Goal: Task Accomplishment & Management: Manage account settings

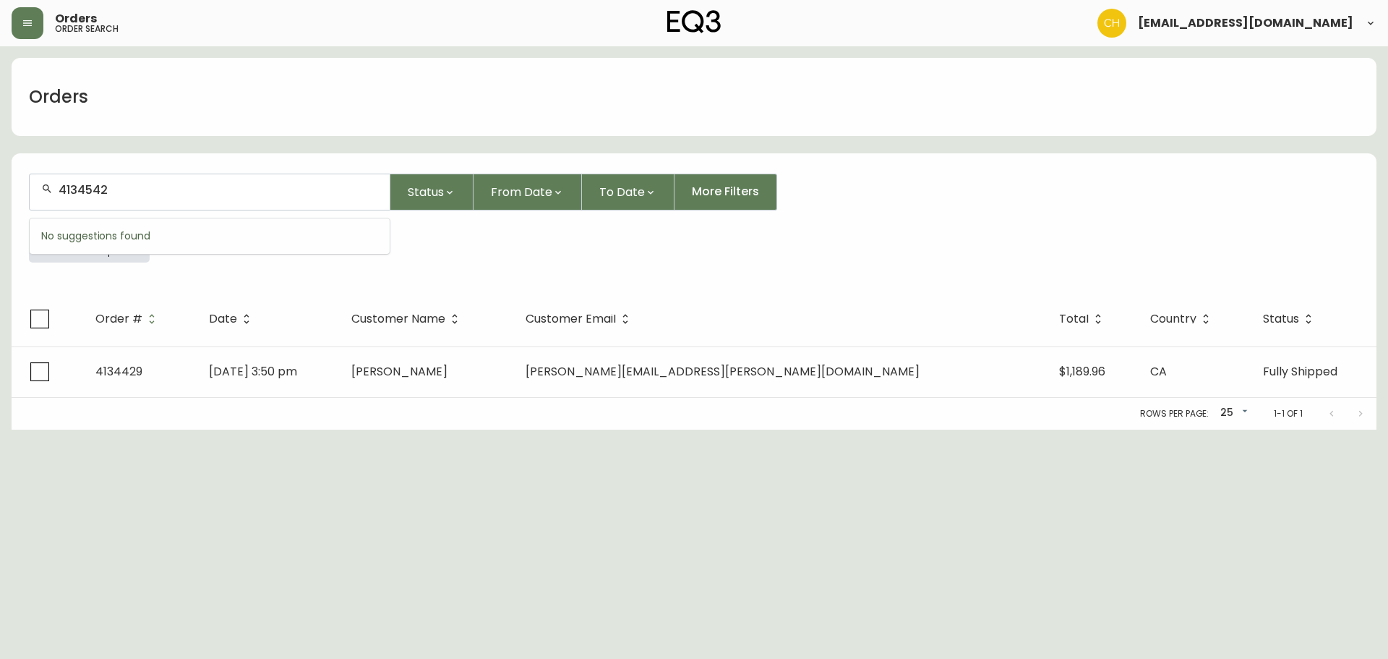
type input "4134542"
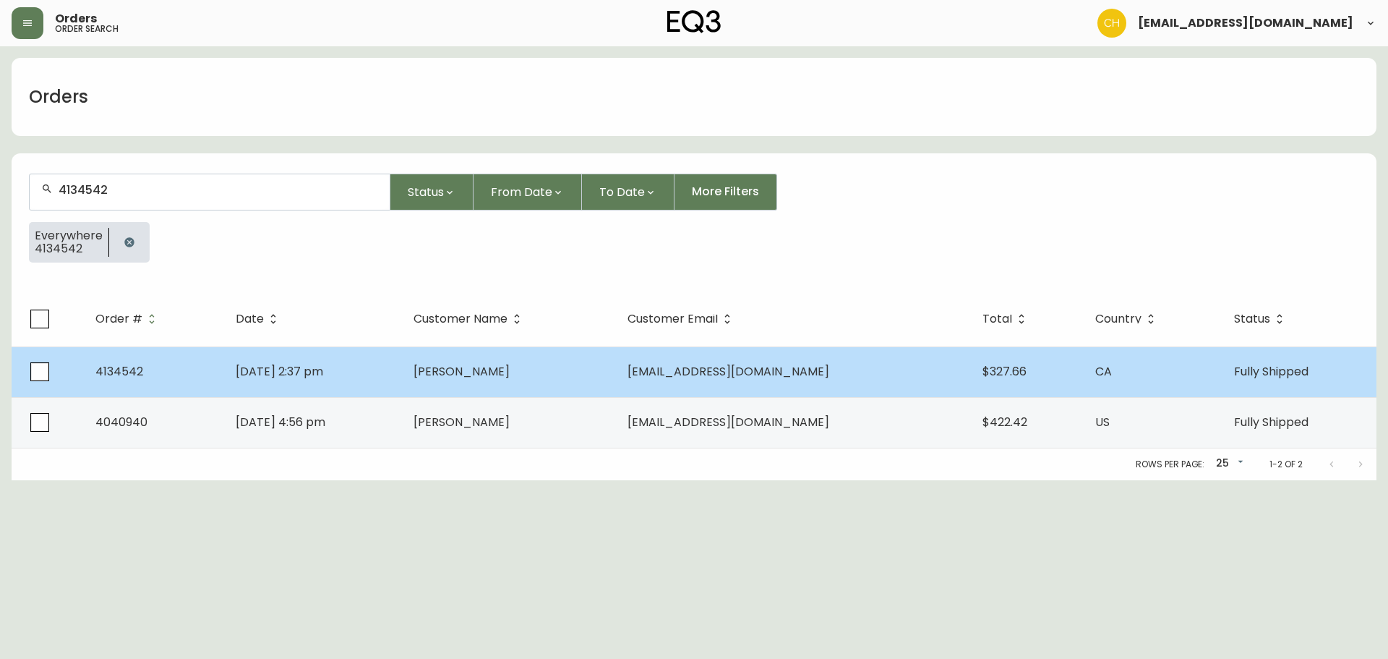
click at [594, 367] on td "[PERSON_NAME]" at bounding box center [509, 371] width 214 height 51
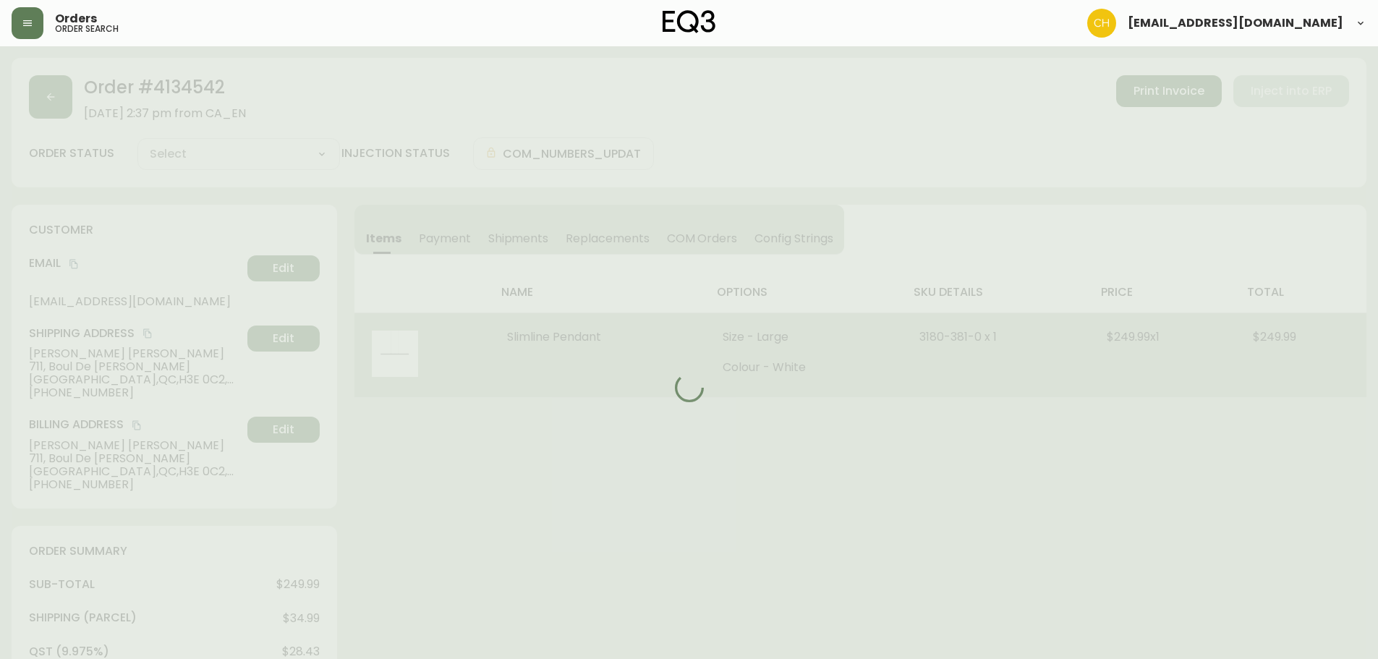
type input "Fully Shipped"
select select "FULLY_SHIPPED"
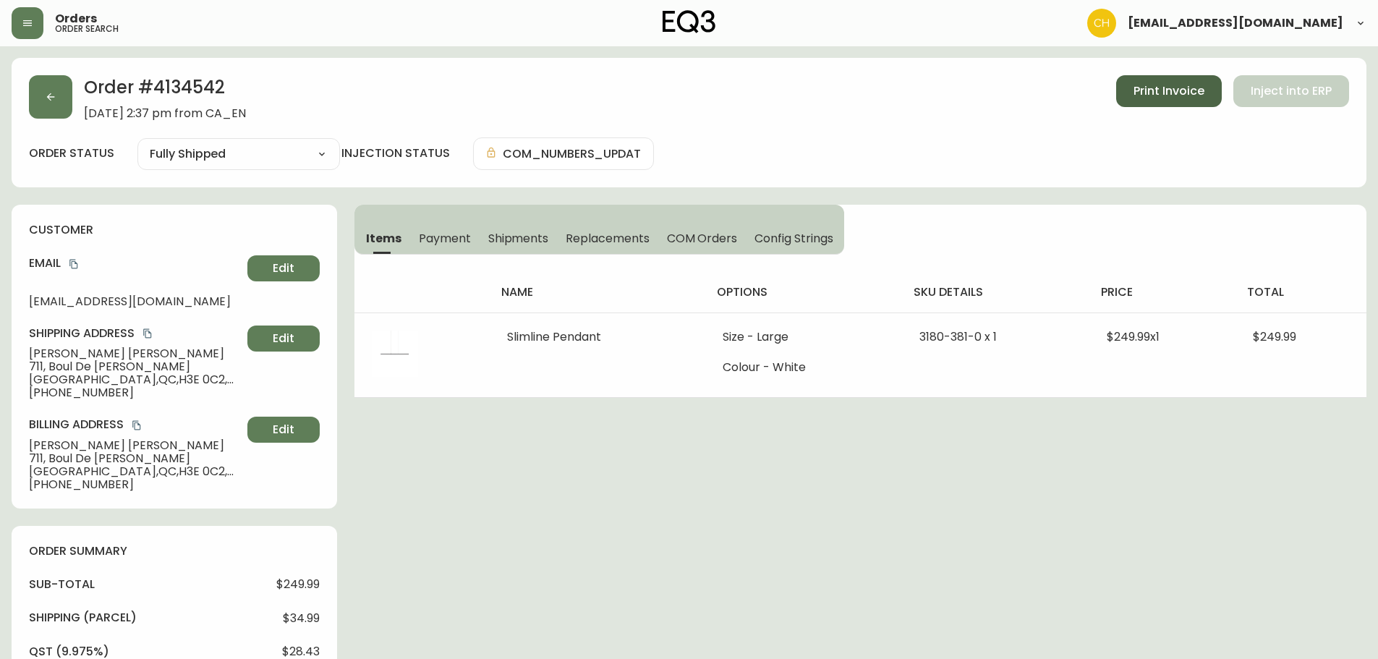
click at [1148, 97] on span "Print Invoice" at bounding box center [1168, 91] width 71 height 16
click at [61, 99] on button "button" at bounding box center [50, 96] width 43 height 43
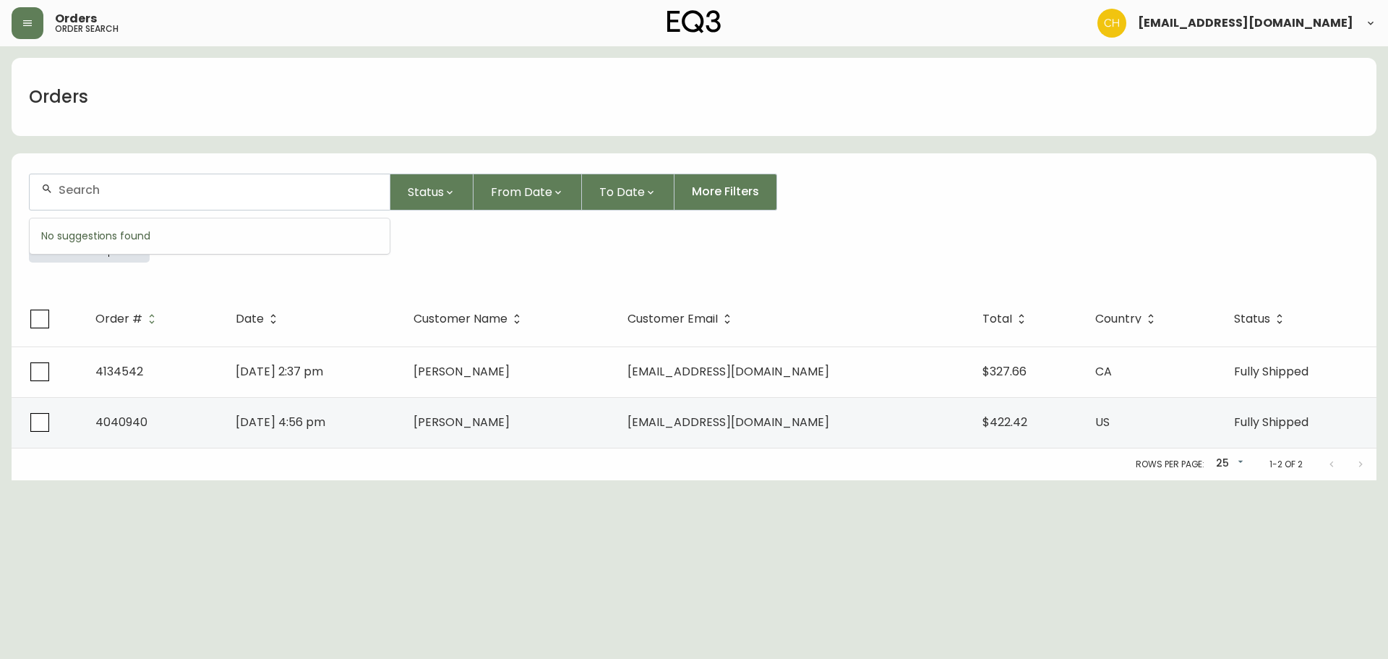
click at [182, 194] on input "text" at bounding box center [219, 190] width 320 height 14
type input "4134542"
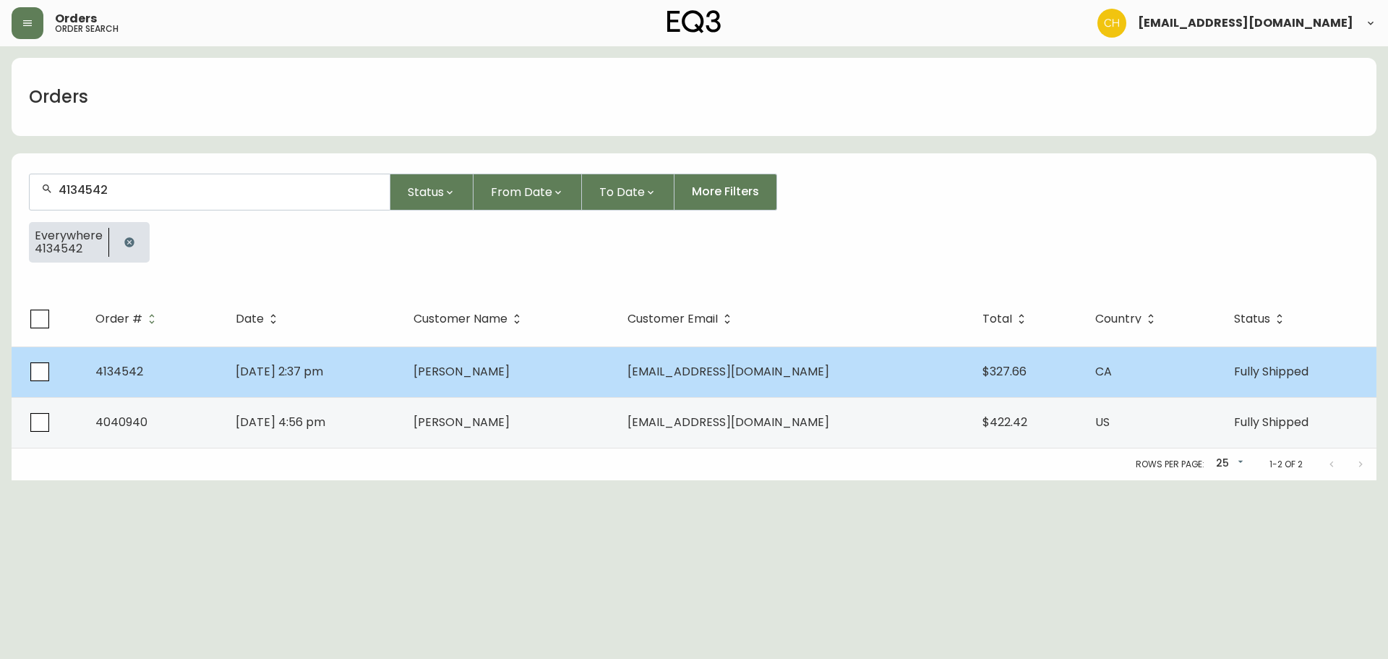
click at [510, 373] on span "[PERSON_NAME]" at bounding box center [462, 371] width 96 height 17
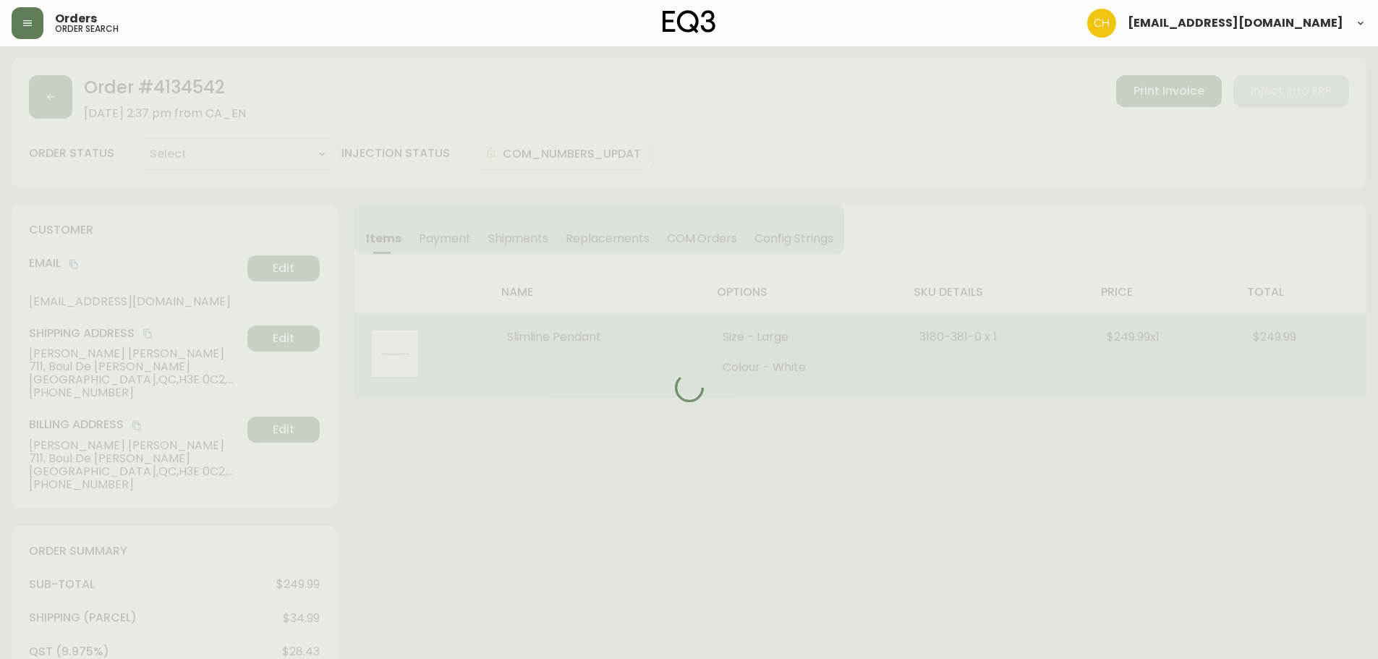
type input "Fully Shipped"
select select "FULLY_SHIPPED"
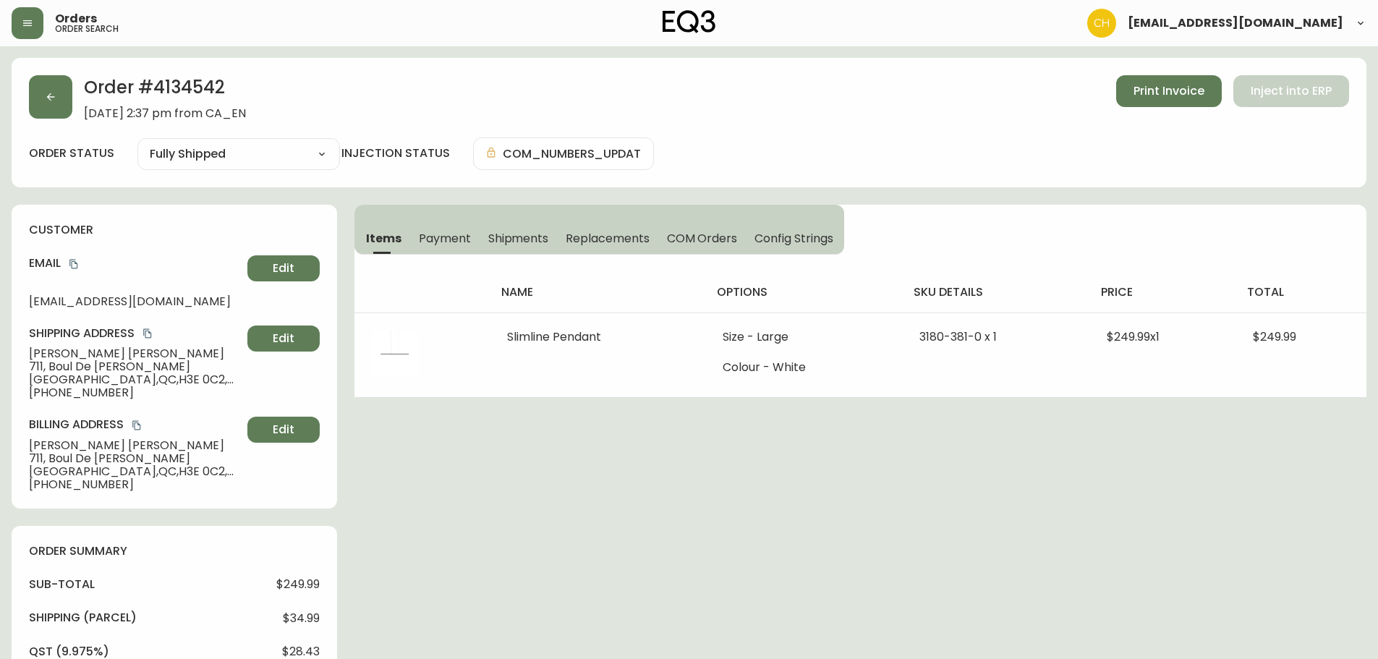
click at [527, 237] on span "Shipments" at bounding box center [518, 238] width 61 height 15
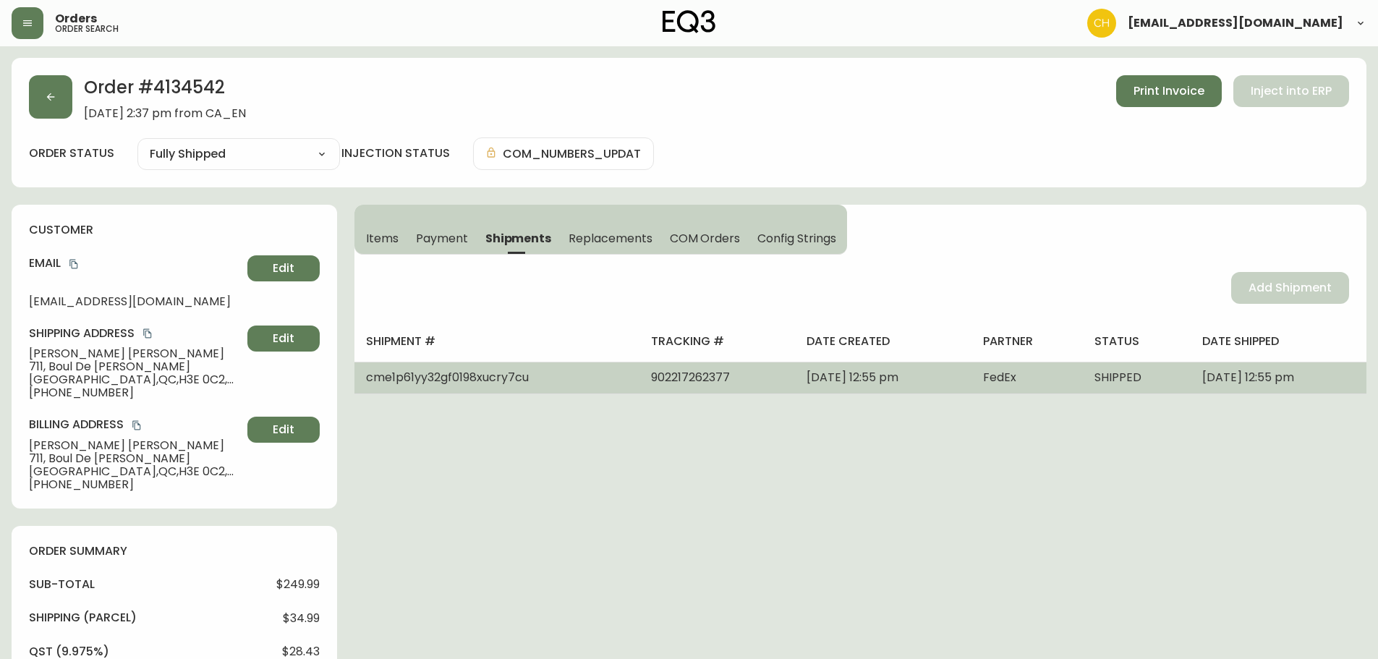
click at [865, 379] on span "[DATE] 12:55 pm" at bounding box center [852, 377] width 92 height 17
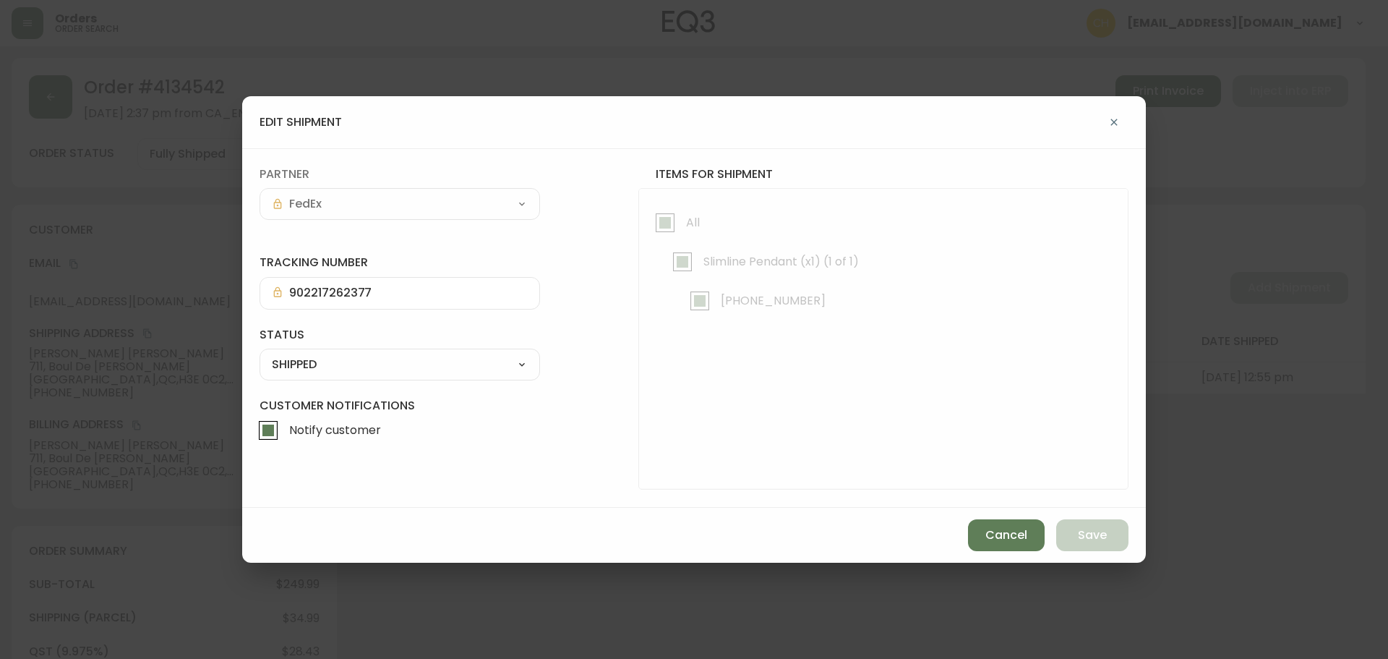
click at [339, 367] on select "SHIPPED CANCELLED" at bounding box center [400, 365] width 281 height 22
click at [260, 354] on select "SHIPPED CANCELLED" at bounding box center [400, 365] width 281 height 22
select select "SHIPPED"
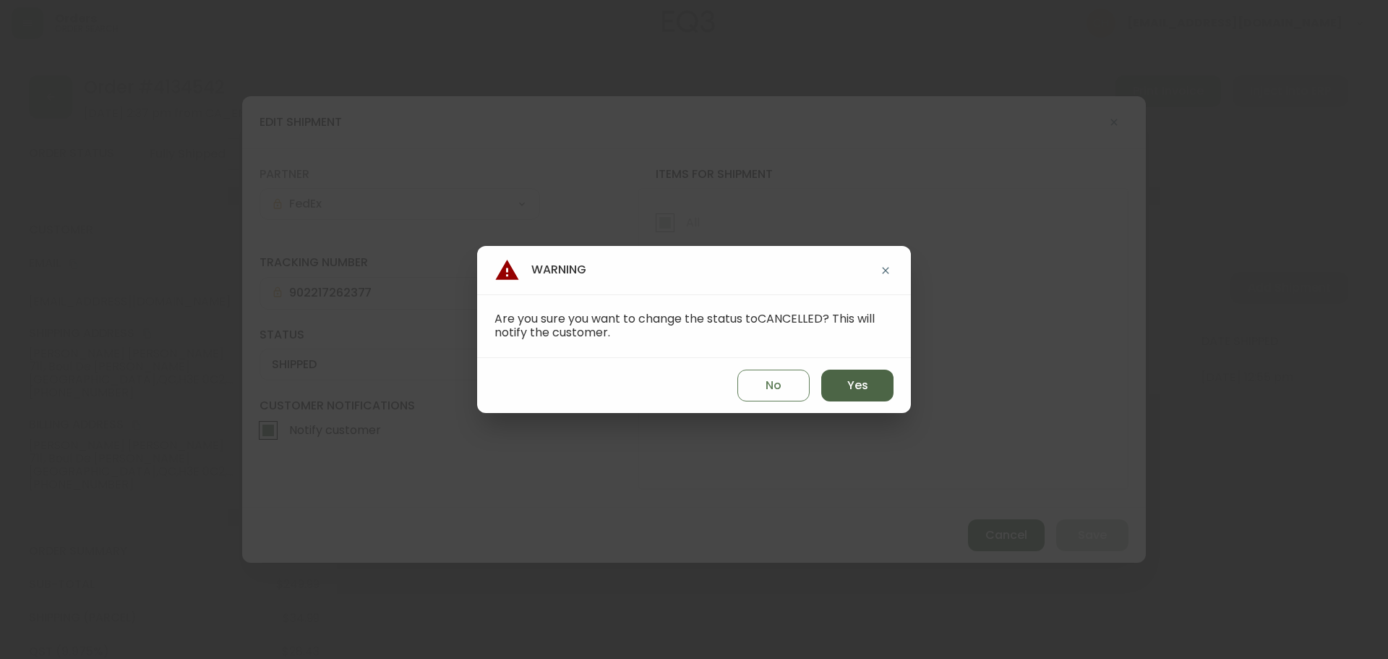
click at [872, 389] on button "Yes" at bounding box center [858, 386] width 72 height 32
type input "CANCELLED"
select select "CANCELLED"
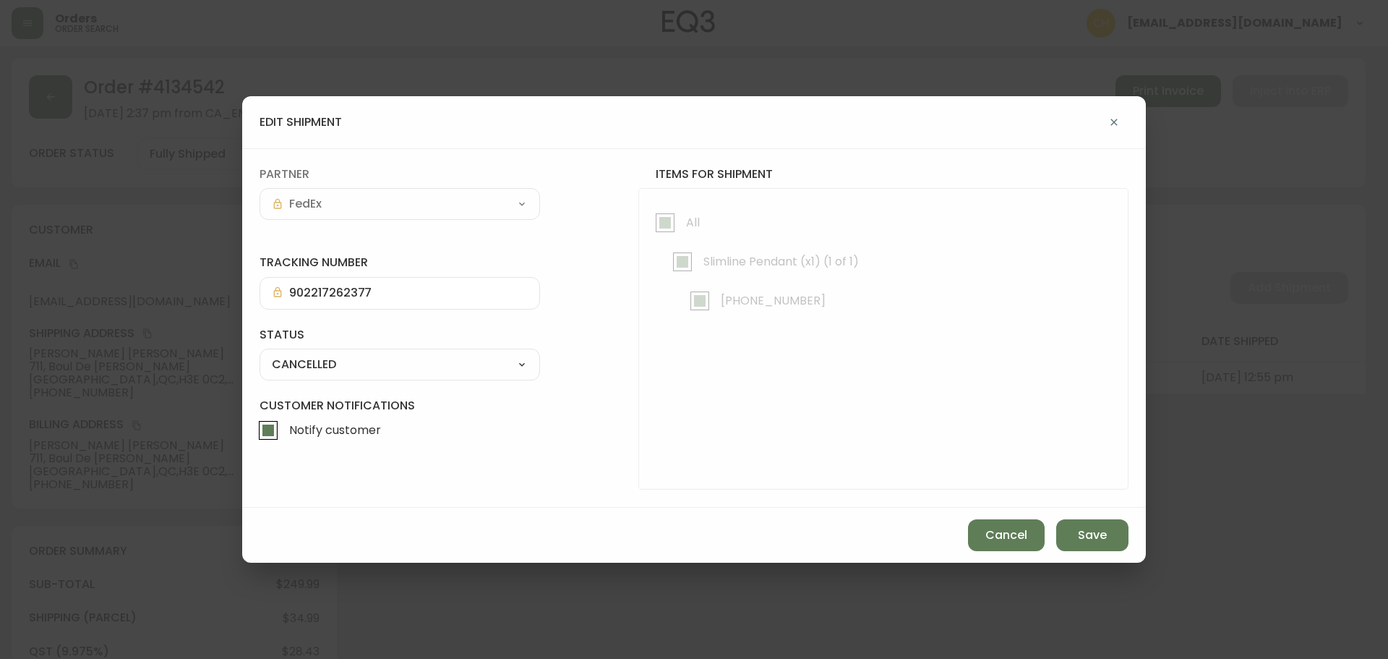
click at [273, 433] on input "Notify customer" at bounding box center [268, 430] width 33 height 33
checkbox input "false"
click at [1093, 542] on span "Save" at bounding box center [1092, 535] width 29 height 16
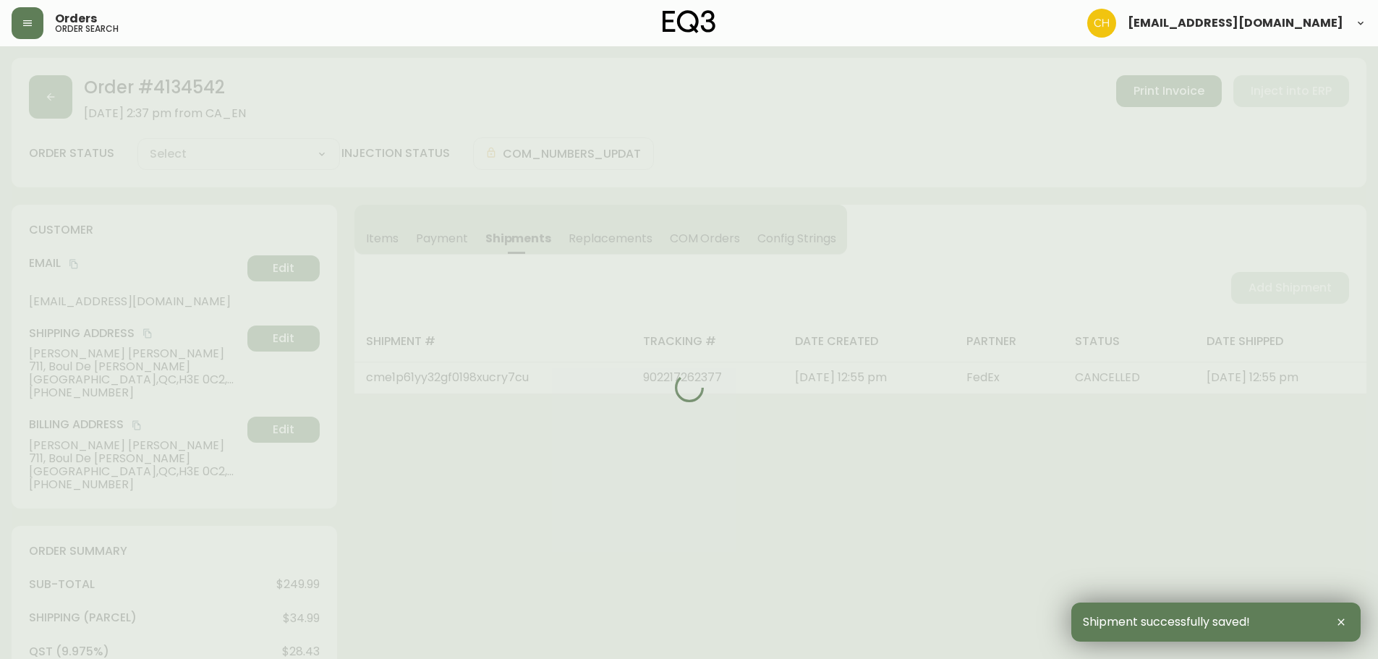
select select
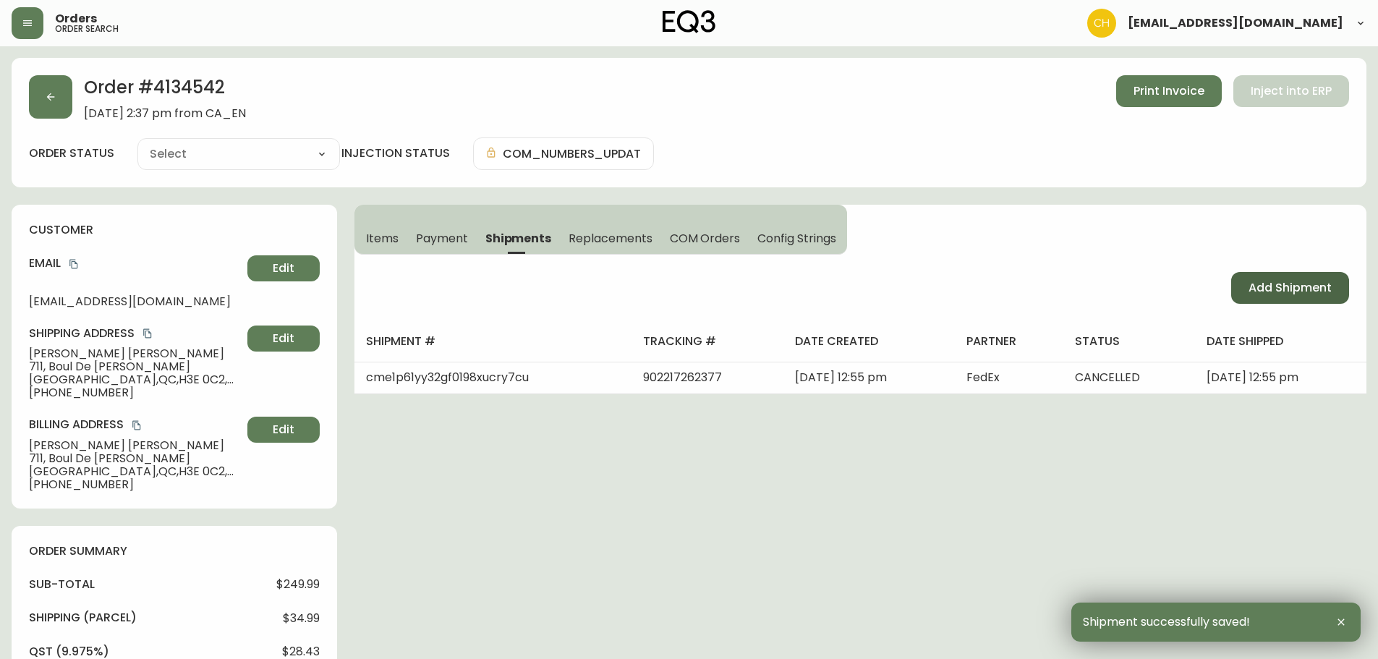
click at [1267, 285] on span "Add Shipment" at bounding box center [1289, 288] width 83 height 16
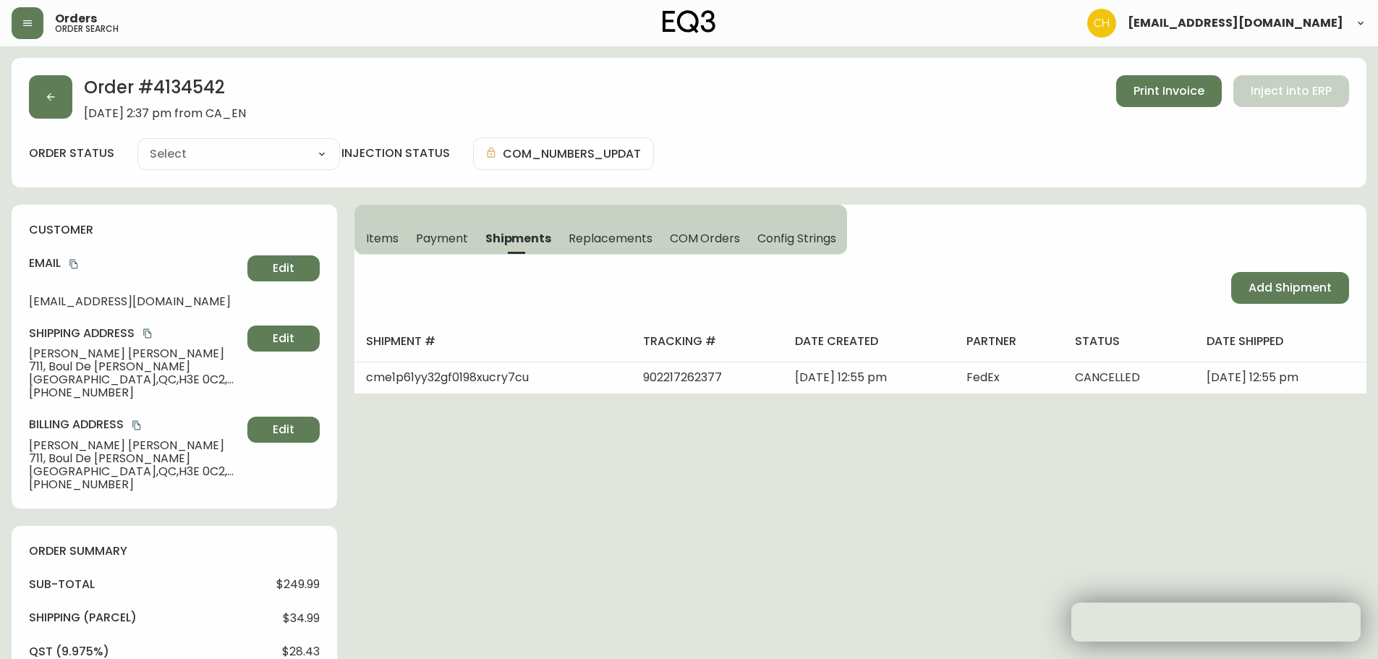
select select "PENDING"
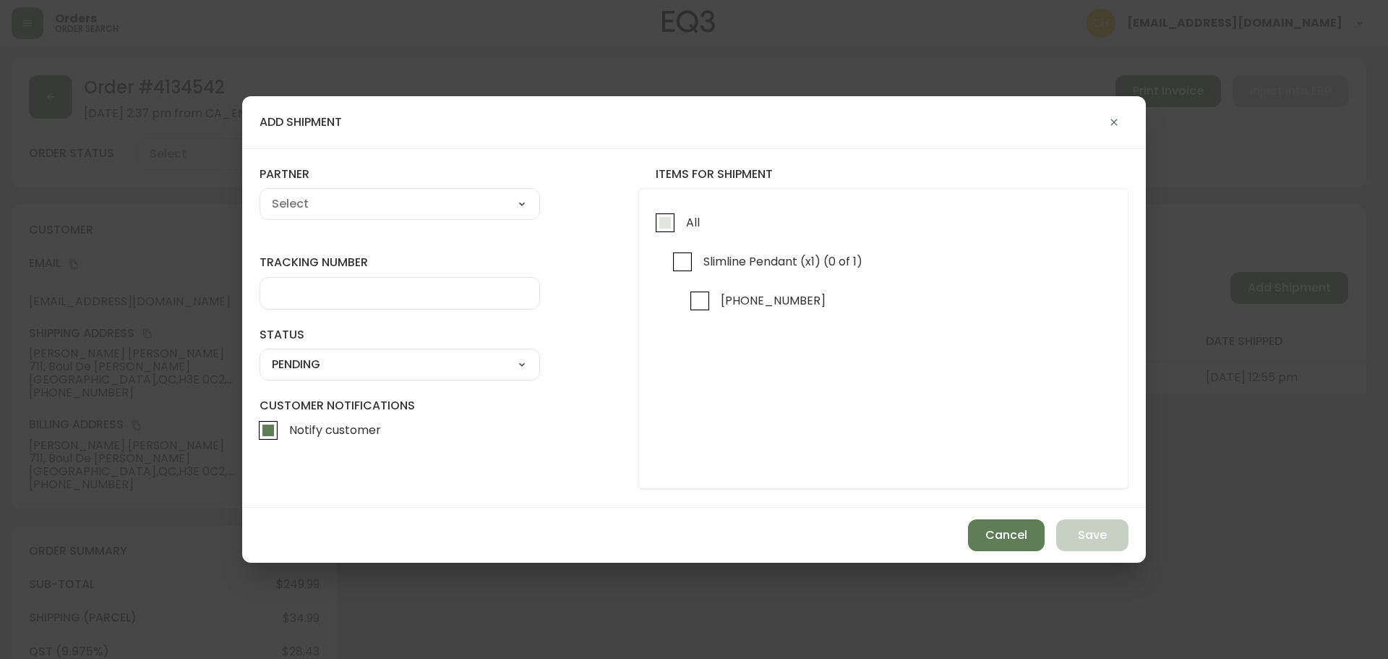
click at [670, 221] on input "All" at bounding box center [665, 222] width 33 height 33
checkbox input "true"
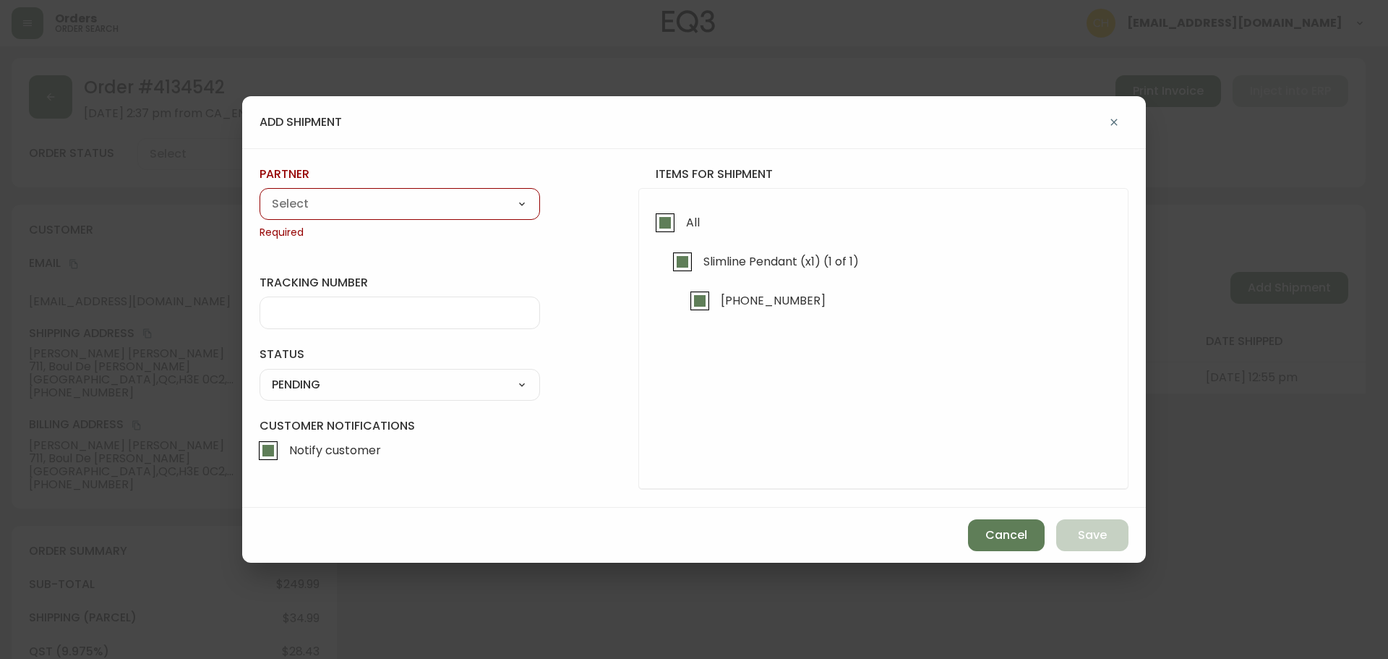
click at [447, 200] on select "A Move to Remember LLC ABF Freight Alero [PERSON_NAME] Canada Post CDS Ceva Log…" at bounding box center [400, 204] width 281 height 22
select select "cjy0a9taa01x001669l98m63c"
click at [260, 193] on select "A Move to Remember LLC ABF Freight Alero [PERSON_NAME] Canada Post CDS Ceva Log…" at bounding box center [400, 204] width 281 height 22
type input "FedEx"
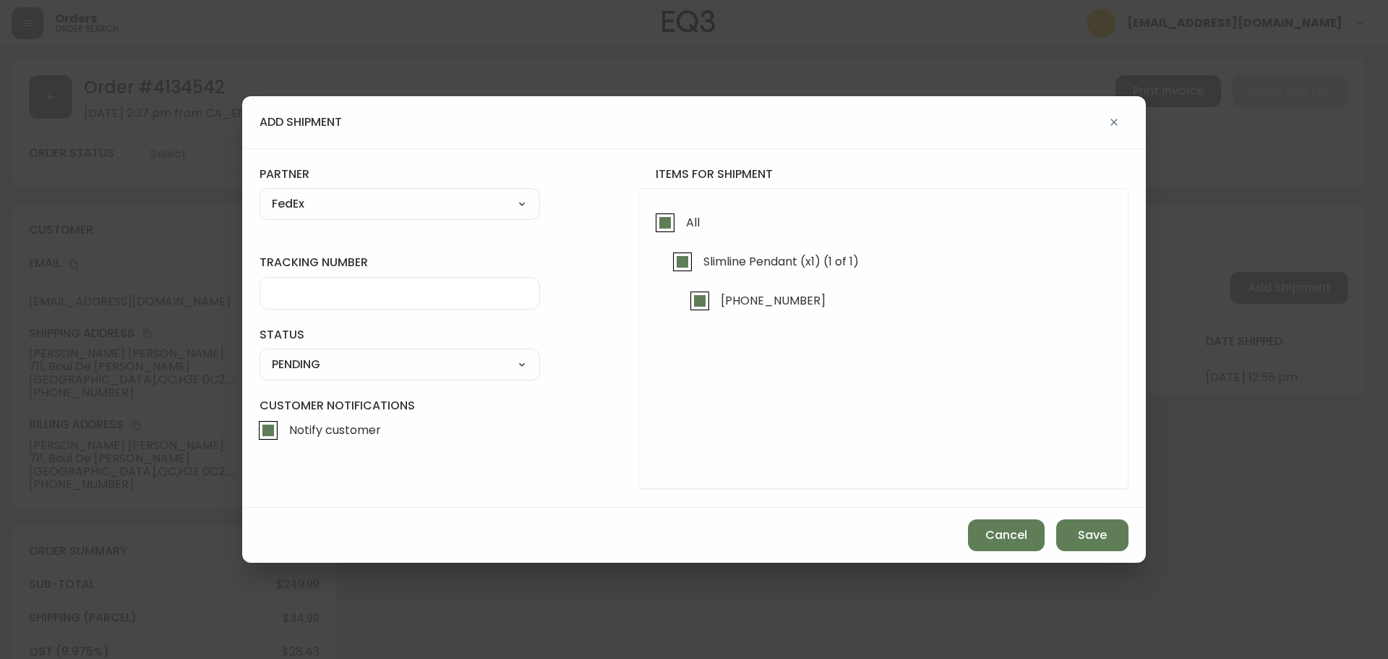
click at [317, 296] on input "tracking number" at bounding box center [400, 293] width 256 height 14
type input "455183576370"
click at [337, 367] on select "SHIPPED PENDING CANCELLED" at bounding box center [400, 365] width 281 height 22
click at [260, 354] on select "SHIPPED PENDING CANCELLED" at bounding box center [400, 365] width 281 height 22
select select "PENDING"
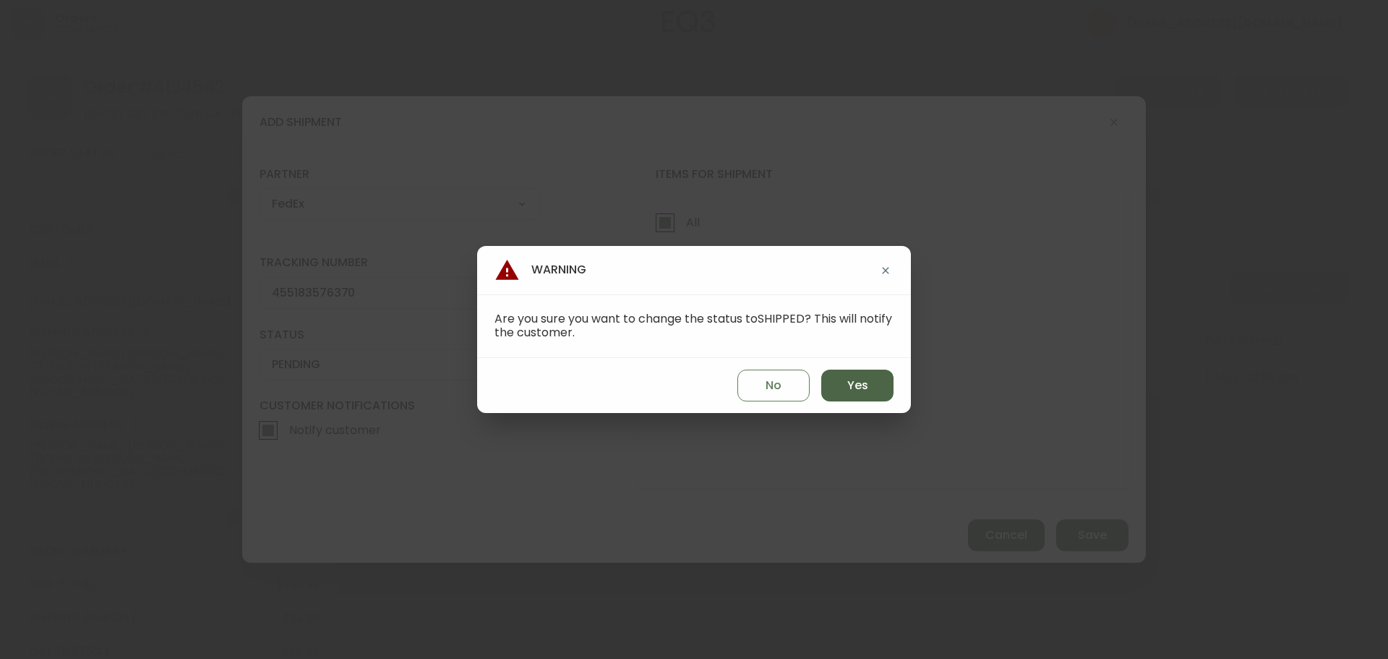
click at [871, 381] on button "Yes" at bounding box center [858, 386] width 72 height 32
type input "SHIPPED"
select select "SHIPPED"
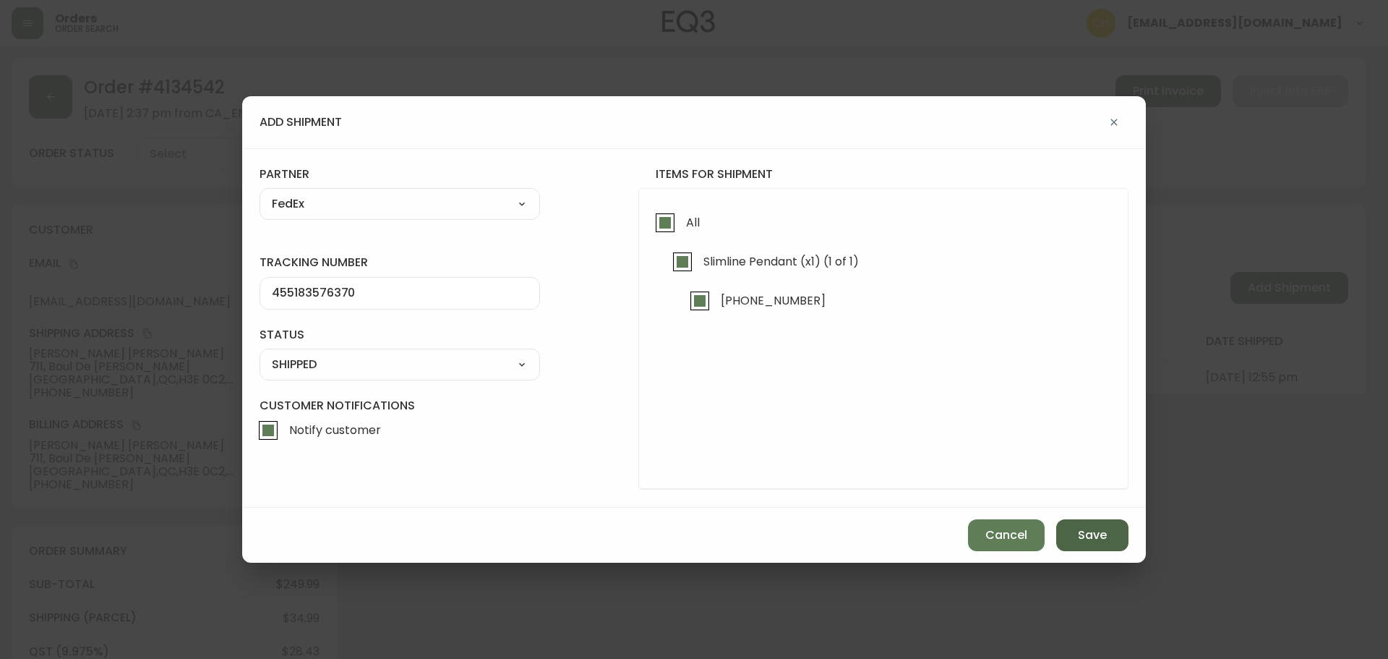
click at [1069, 538] on button "Save" at bounding box center [1093, 535] width 72 height 32
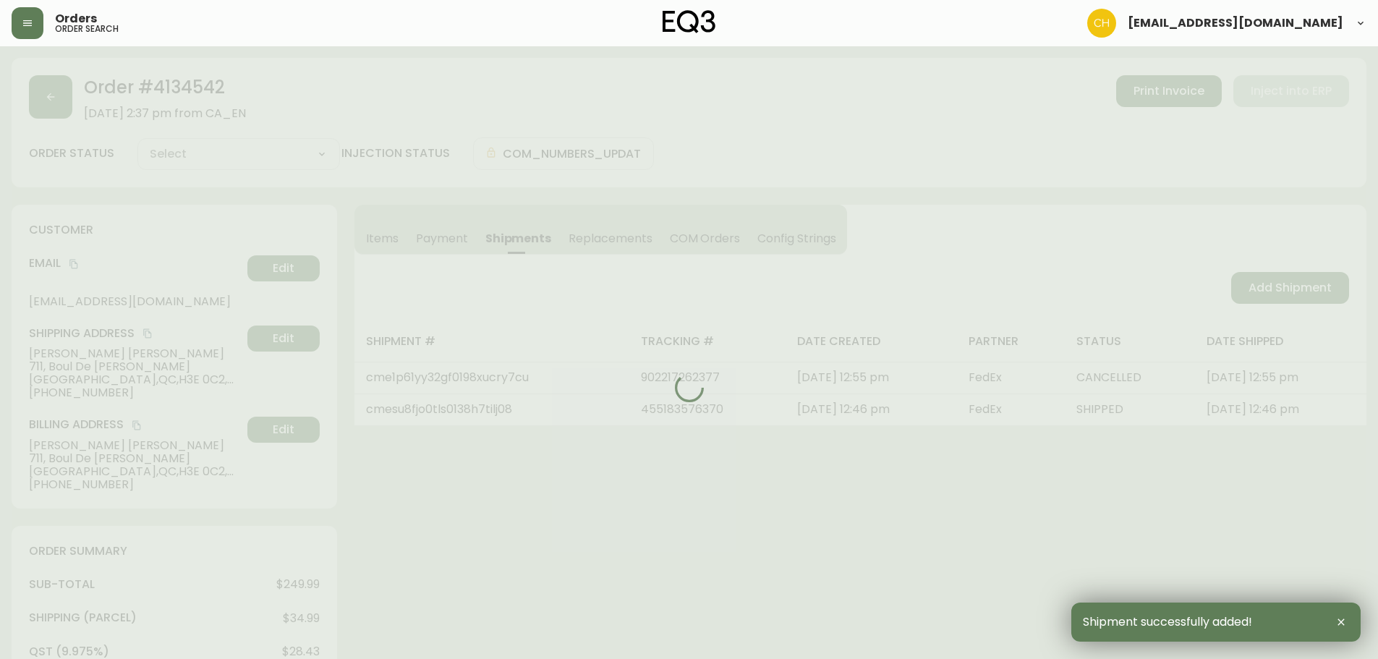
type input "Fully Shipped"
select select "FULLY_SHIPPED"
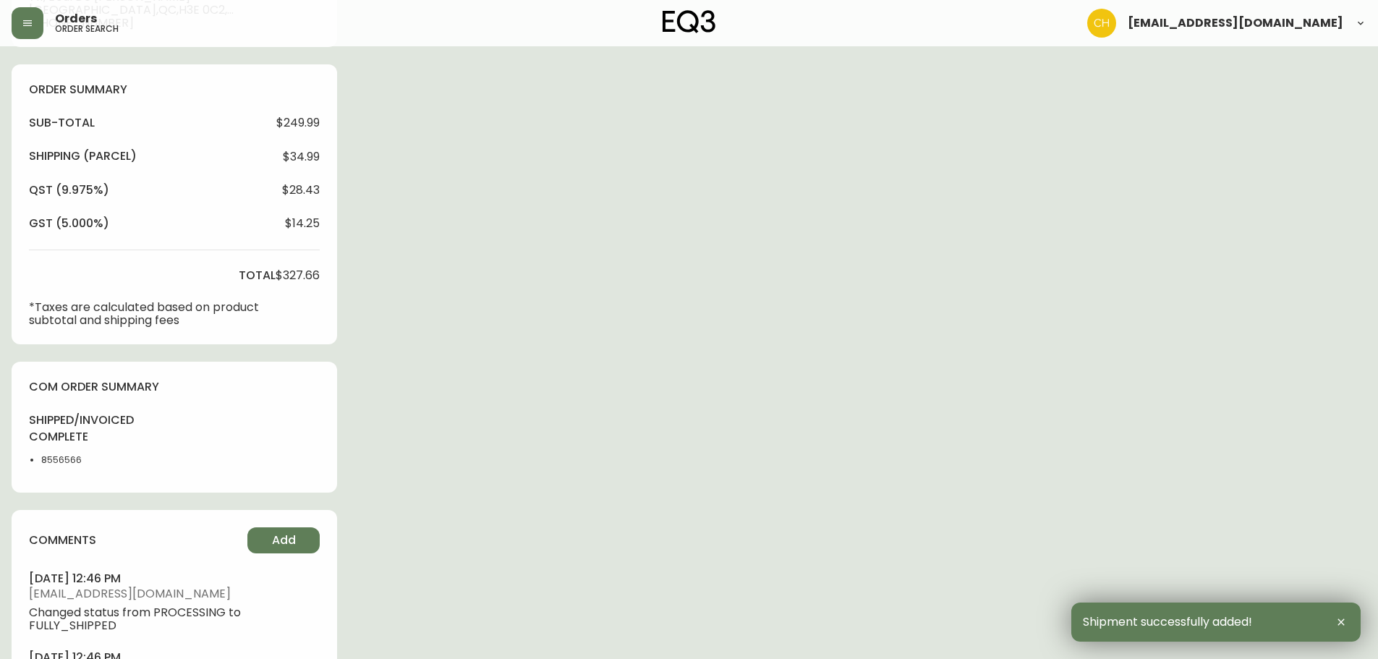
scroll to position [651, 0]
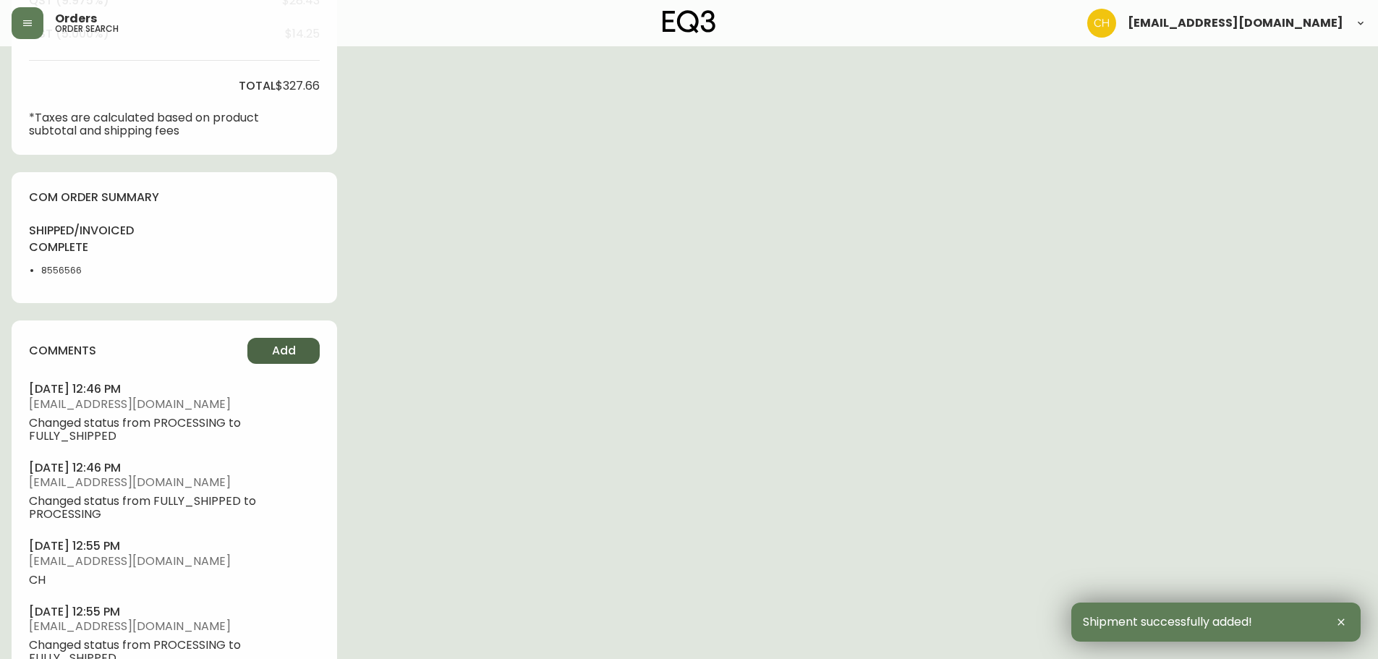
click at [282, 346] on span "Add" at bounding box center [284, 351] width 24 height 16
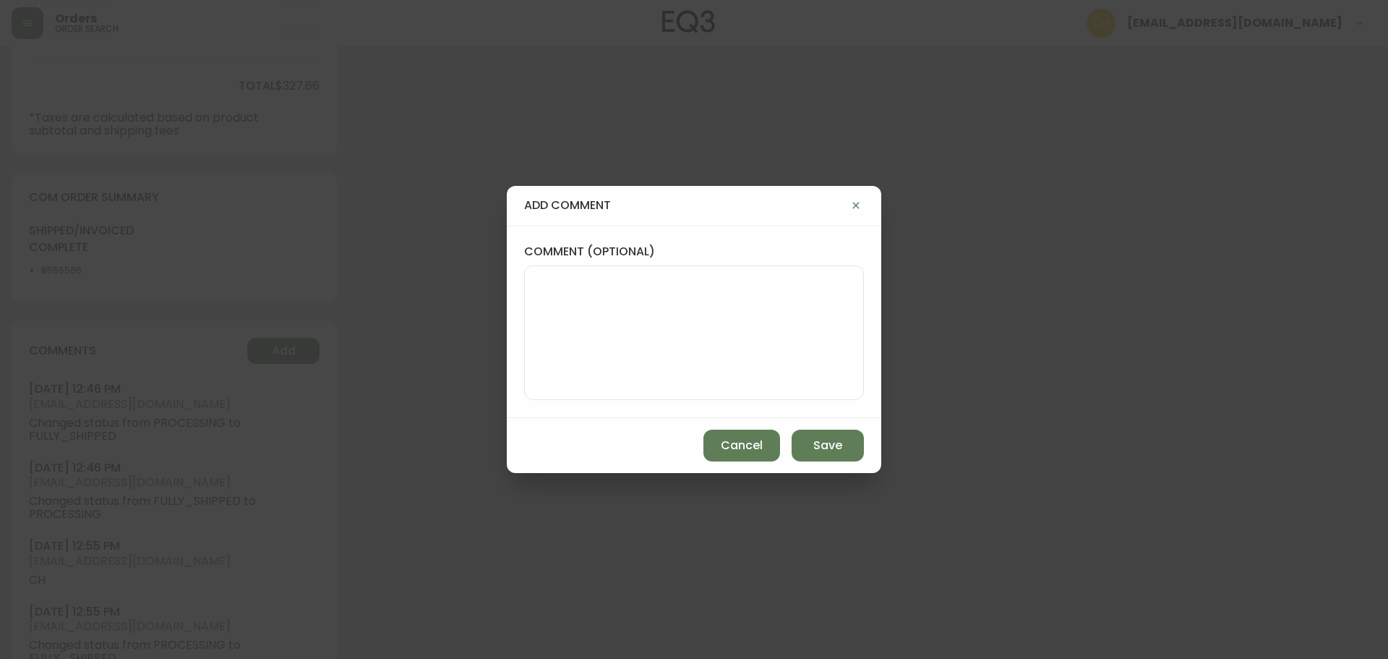
click at [541, 321] on textarea "comment (optional)" at bounding box center [694, 333] width 315 height 116
type textarea "c"
type textarea "CH"
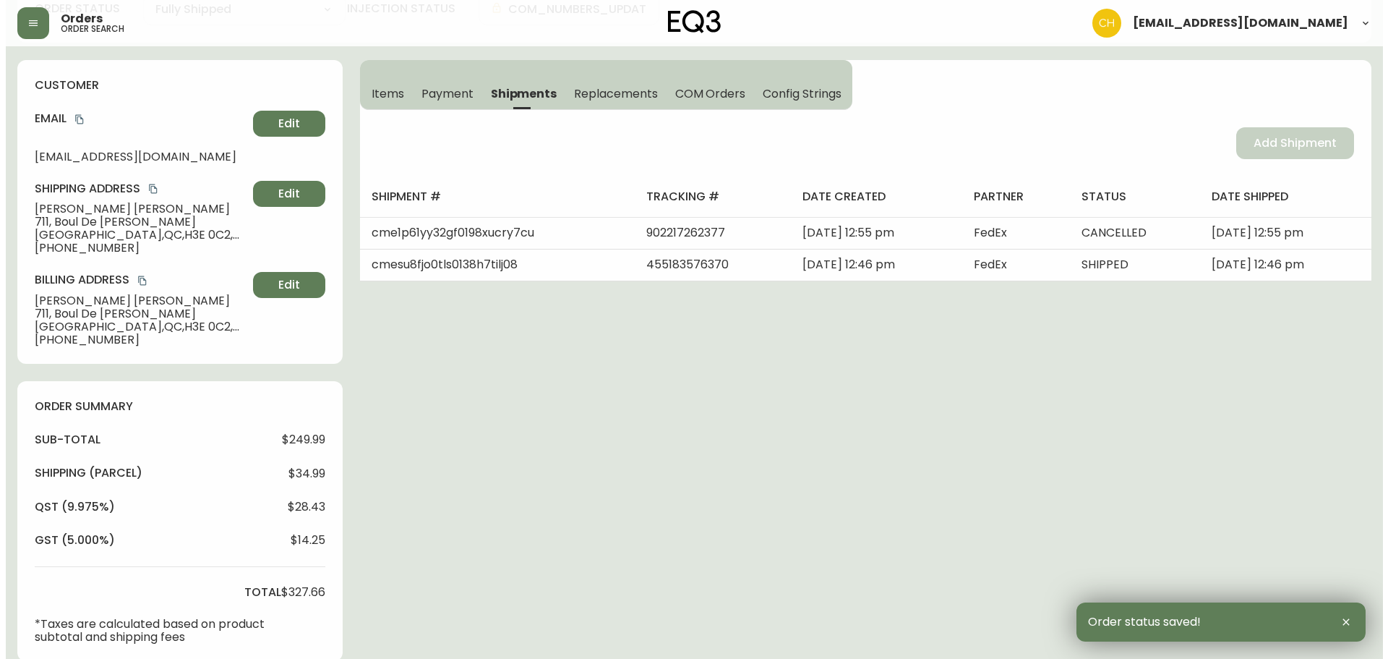
scroll to position [0, 0]
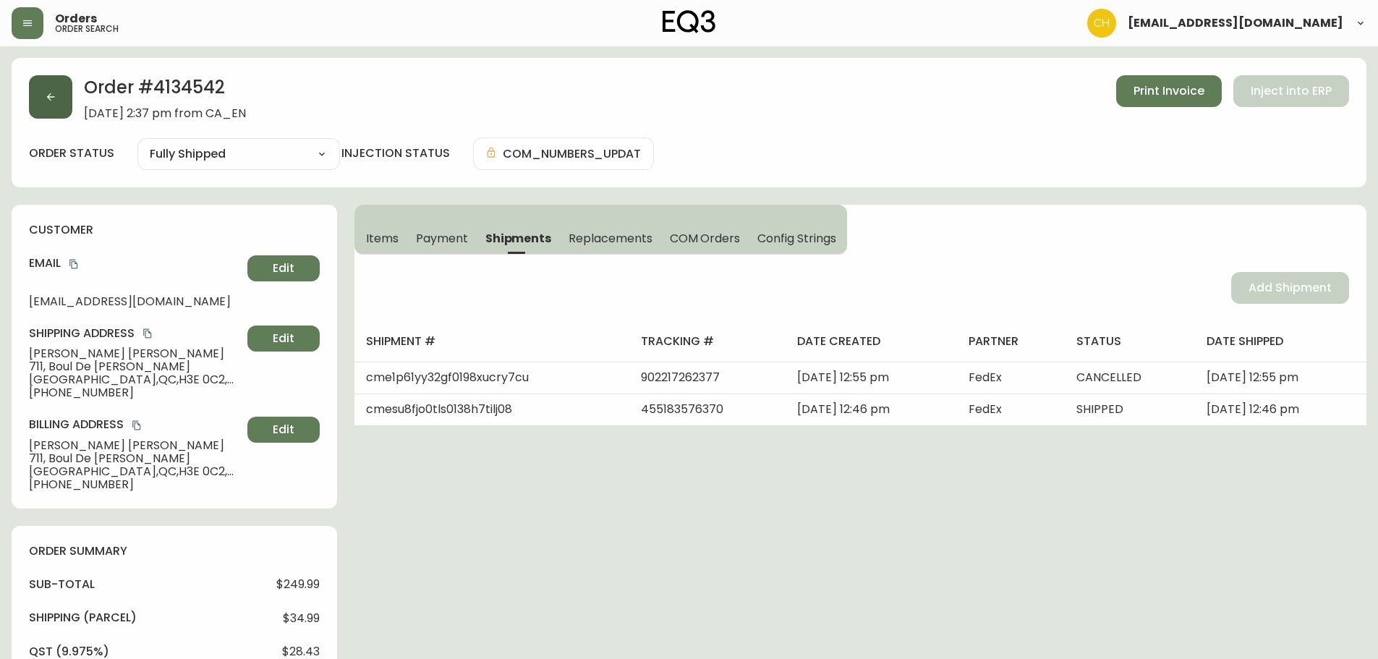
click at [65, 105] on button "button" at bounding box center [50, 96] width 43 height 43
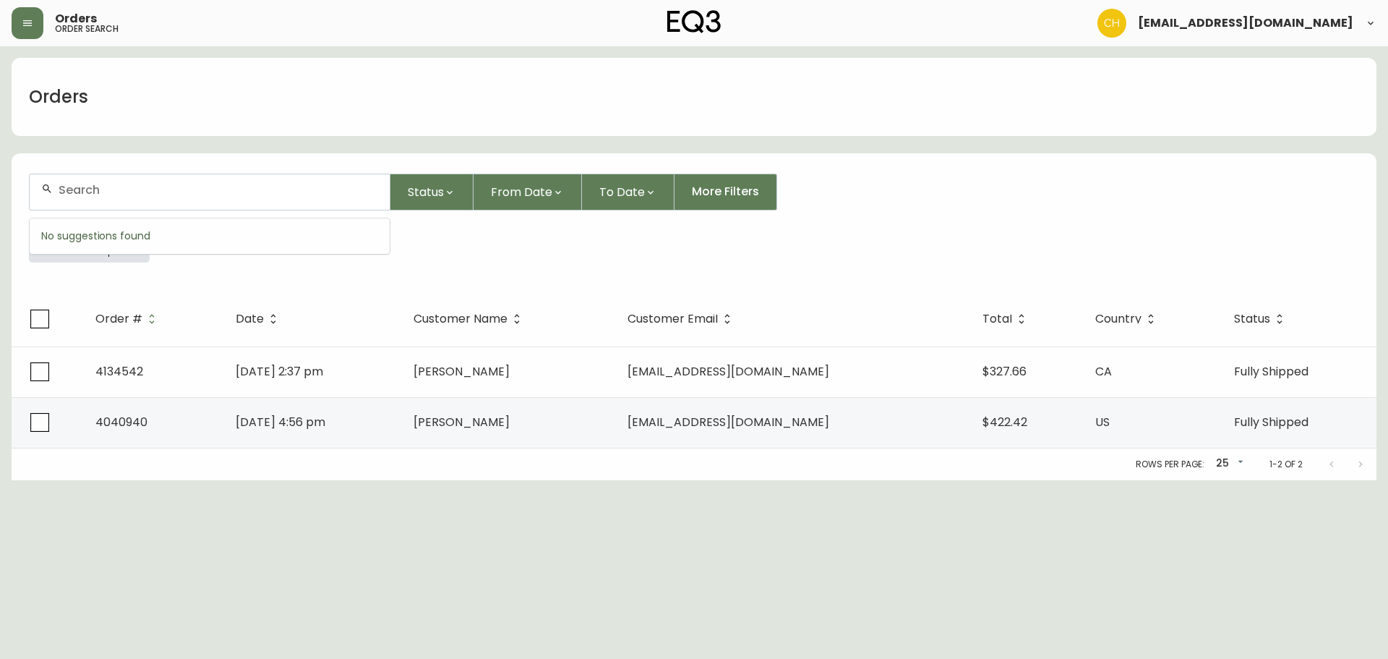
click at [69, 188] on input "text" at bounding box center [219, 190] width 320 height 14
type input "4134837"
